Goal: Task Accomplishment & Management: Use online tool/utility

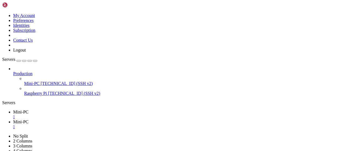
scroll to position [8209, 0]
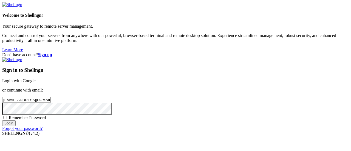
click at [16, 126] on input "Login" at bounding box center [8, 123] width 13 height 6
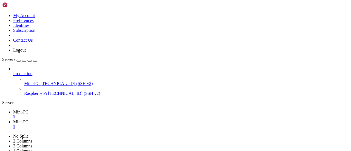
scroll to position [3340, 0]
drag, startPoint x: 63, startPoint y: 19, endPoint x: 117, endPoint y: 57, distance: 65.2
click at [35, 61] on icon "button" at bounding box center [35, 61] width 0 height 0
